Goal: Find specific page/section: Find specific page/section

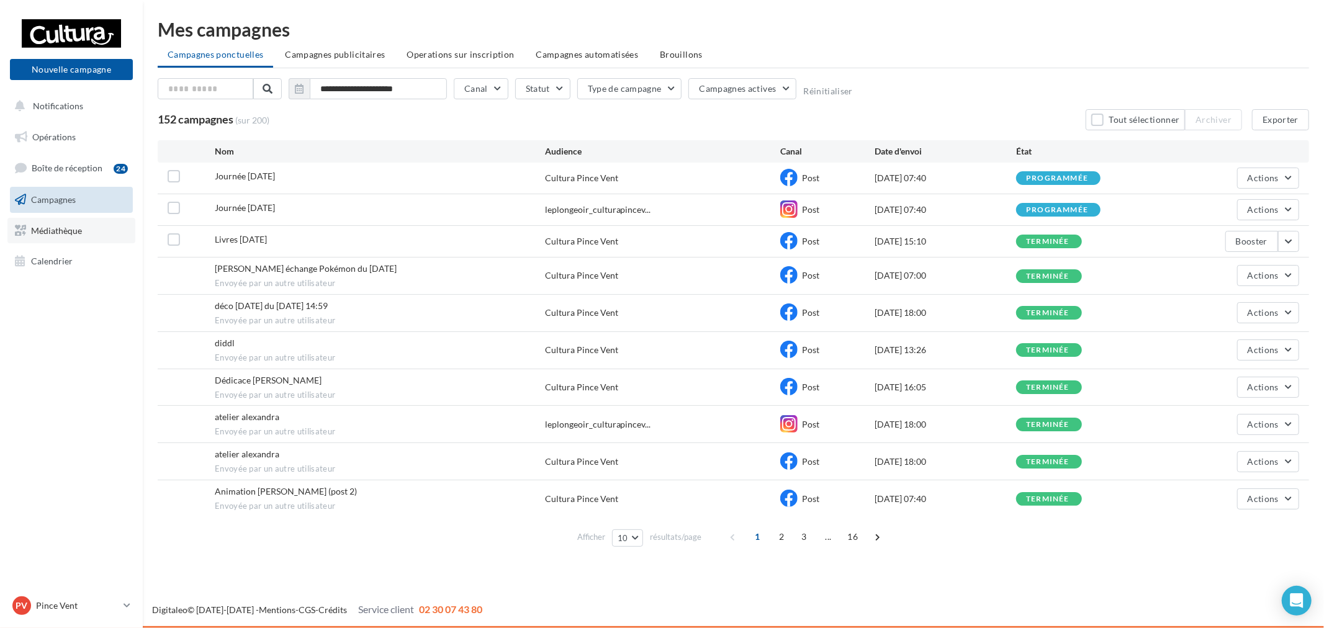
click at [70, 228] on span "Médiathèque" at bounding box center [56, 230] width 51 height 11
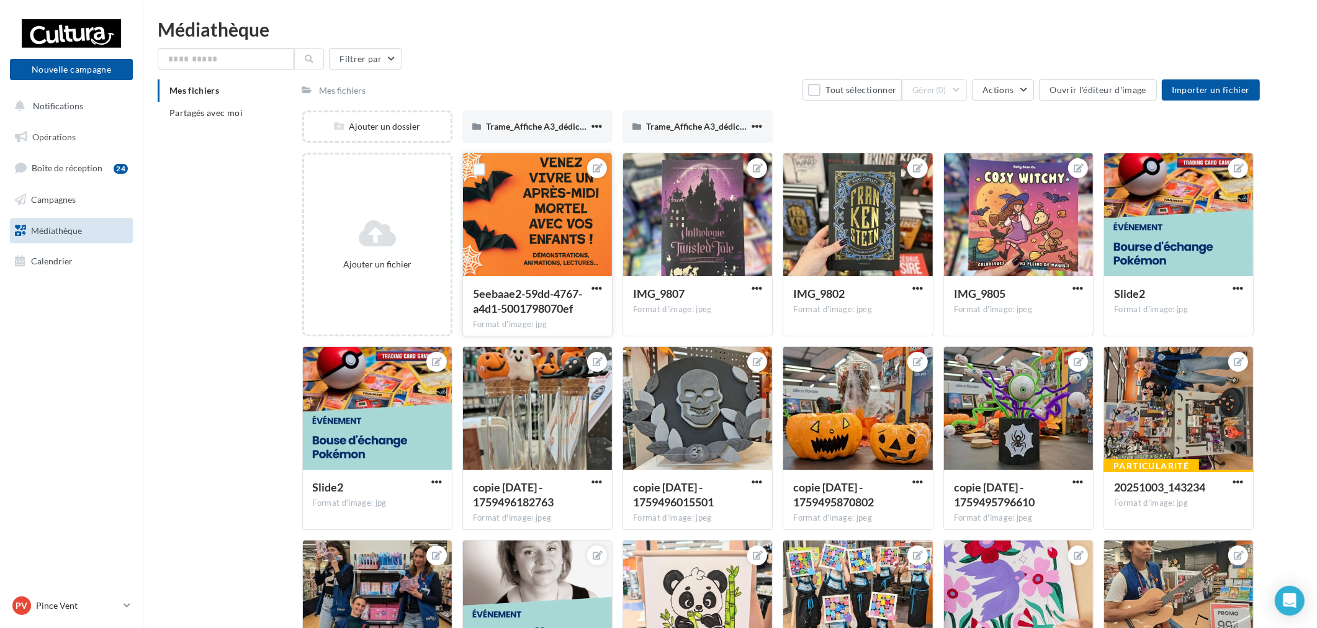
click at [587, 288] on div "5eebaae2-59dd-4767-a4d1-5001798070ef" at bounding box center [530, 301] width 114 height 30
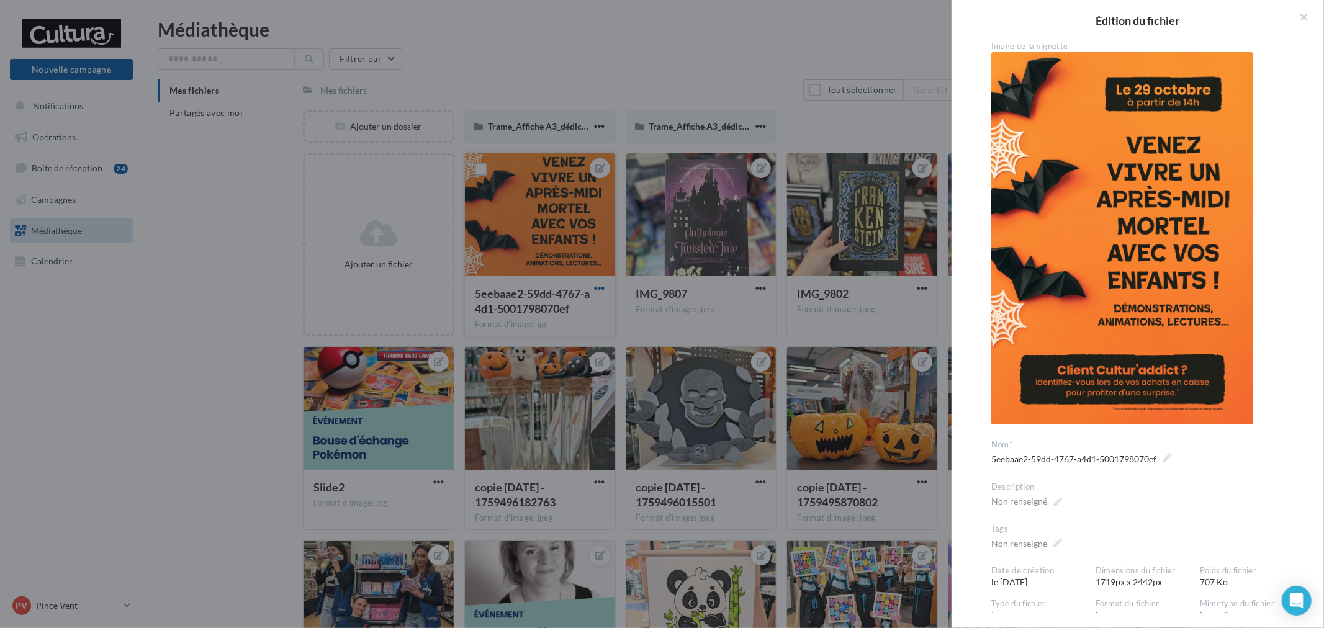
click at [593, 287] on div at bounding box center [662, 314] width 1324 height 628
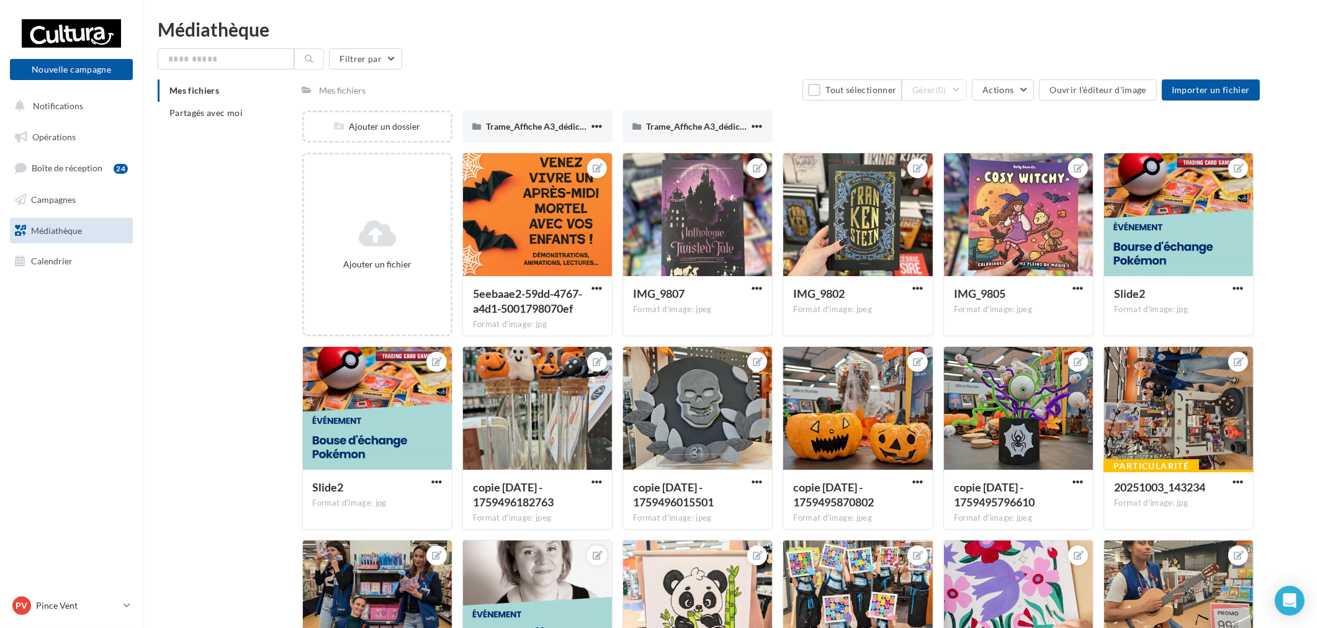
click at [605, 287] on div "5eebaae2-59dd-4767-a4d1-5001798070ef Format d'image: jpg" at bounding box center [537, 305] width 149 height 58
click at [600, 286] on span "button" at bounding box center [596, 288] width 11 height 11
